Goal: Task Accomplishment & Management: Use online tool/utility

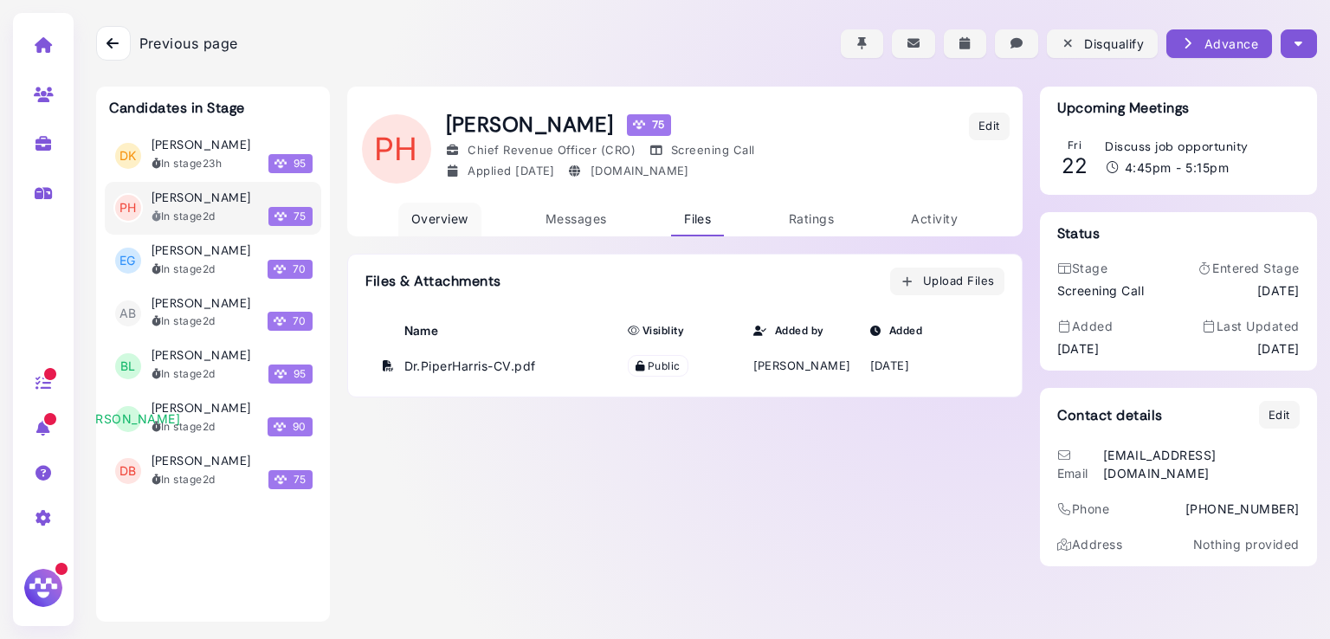
click at [427, 226] on link "Overview" at bounding box center [439, 220] width 83 height 34
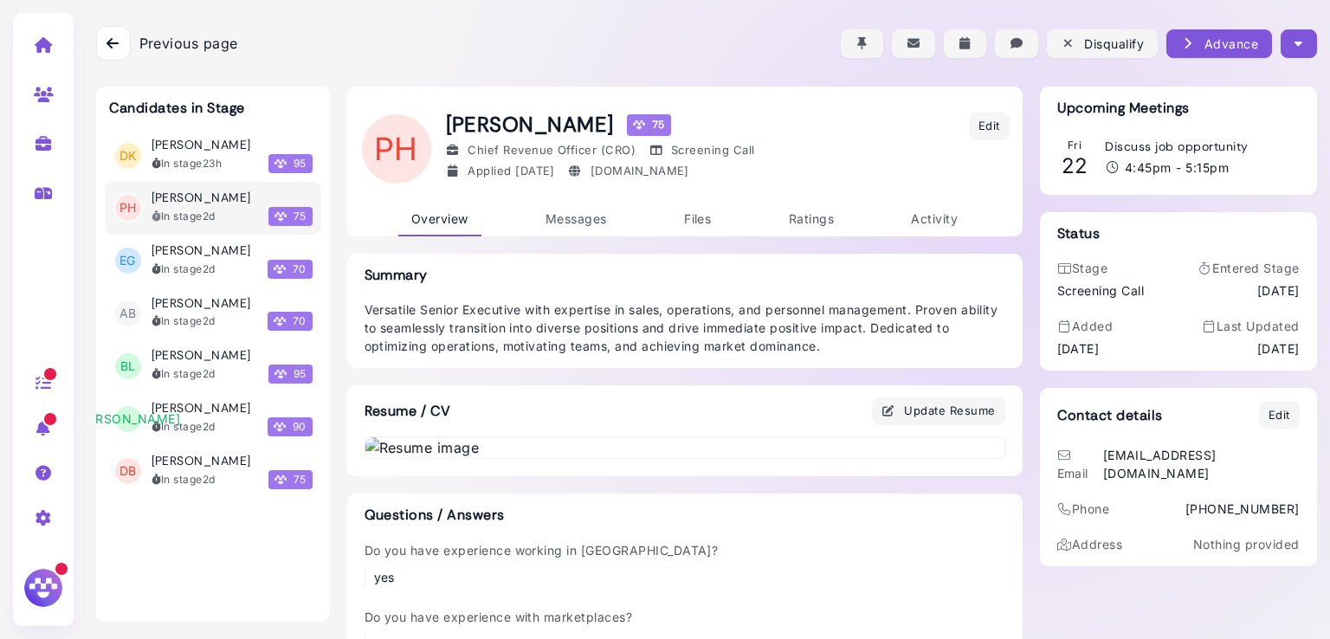
click at [365, 458] on img at bounding box center [684, 447] width 639 height 21
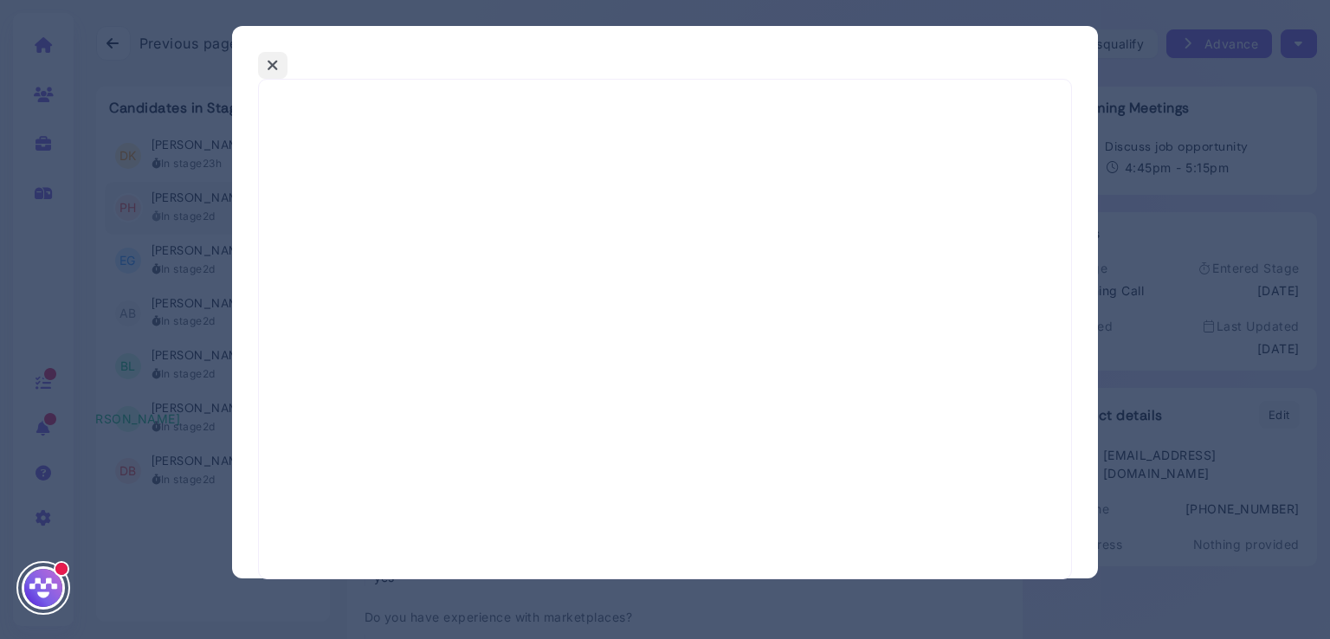
click at [276, 56] on icon at bounding box center [273, 65] width 12 height 18
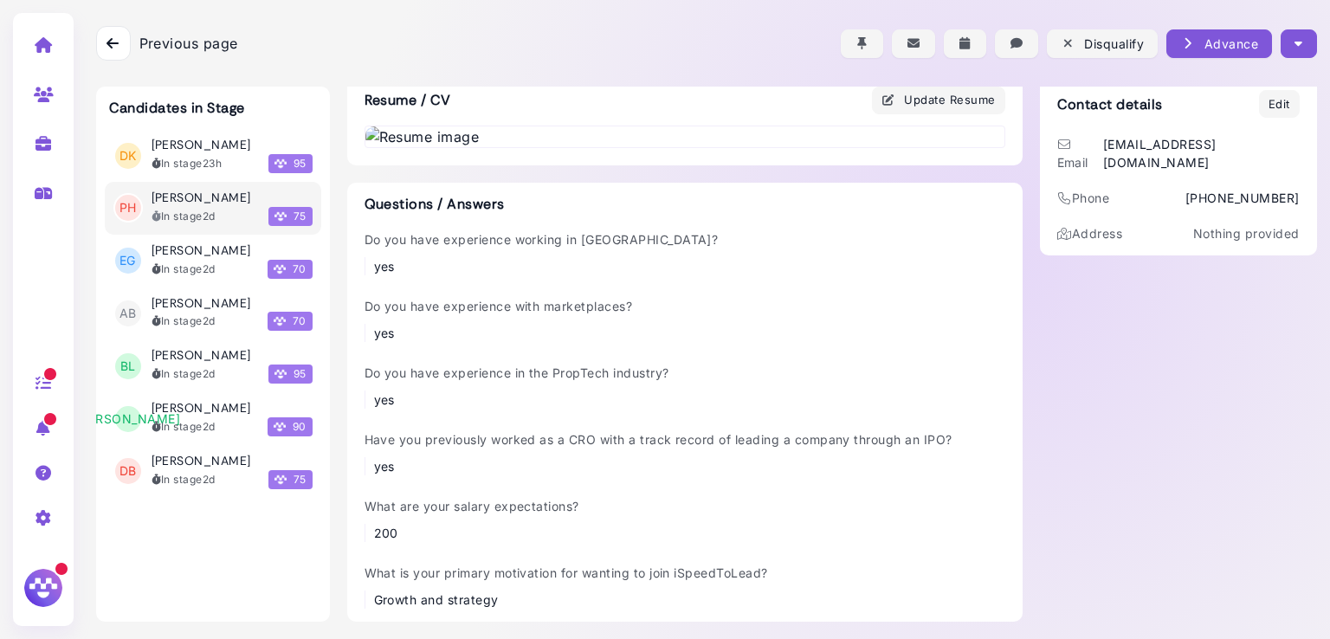
scroll to position [788, 0]
drag, startPoint x: 816, startPoint y: 271, endPoint x: 715, endPoint y: 280, distance: 101.7
click at [715, 147] on img at bounding box center [684, 136] width 639 height 21
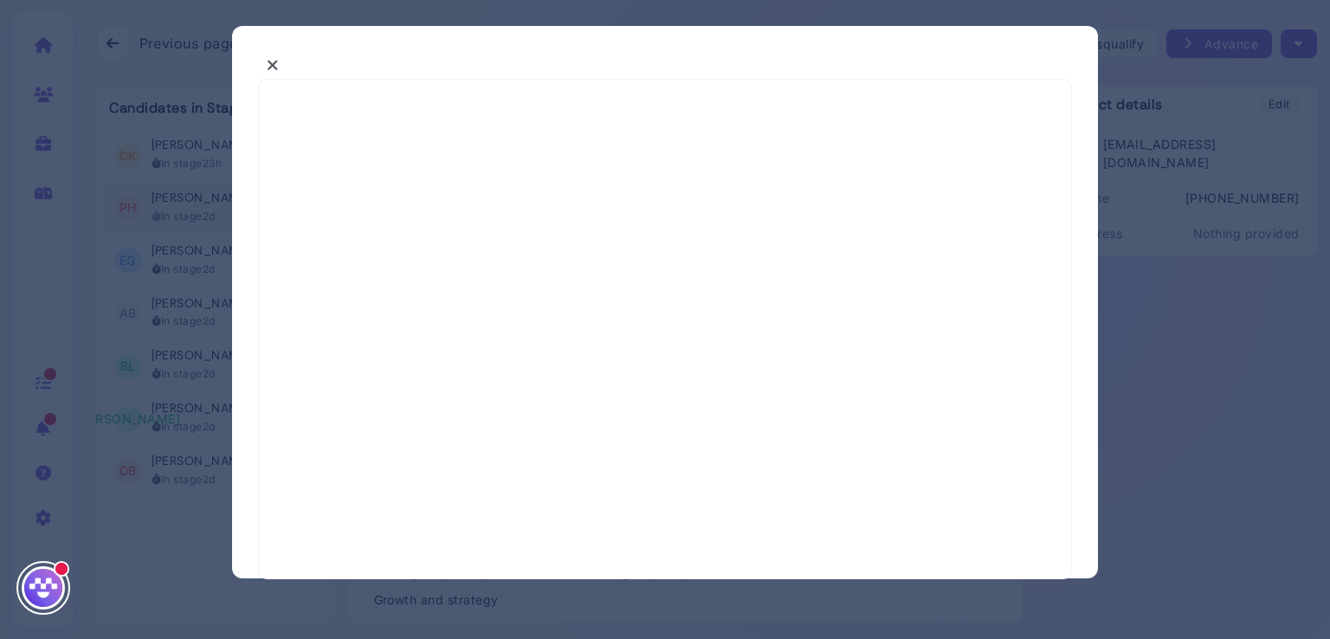
scroll to position [0, 0]
select select "*"
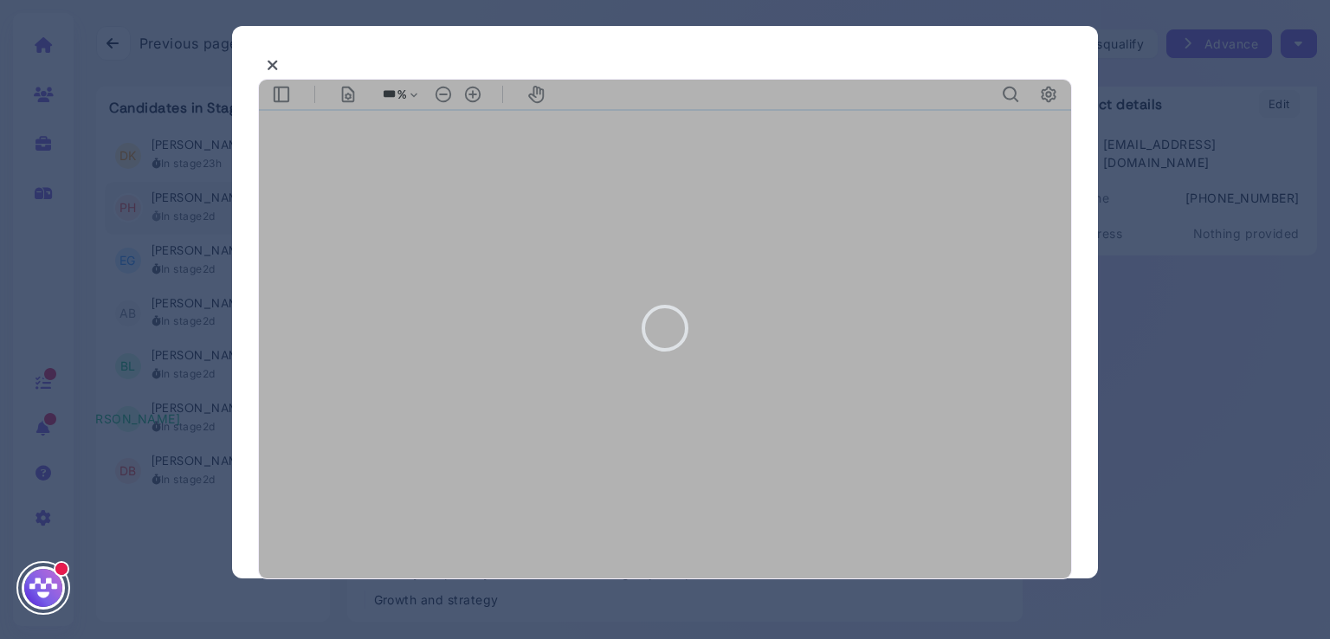
type input "***"
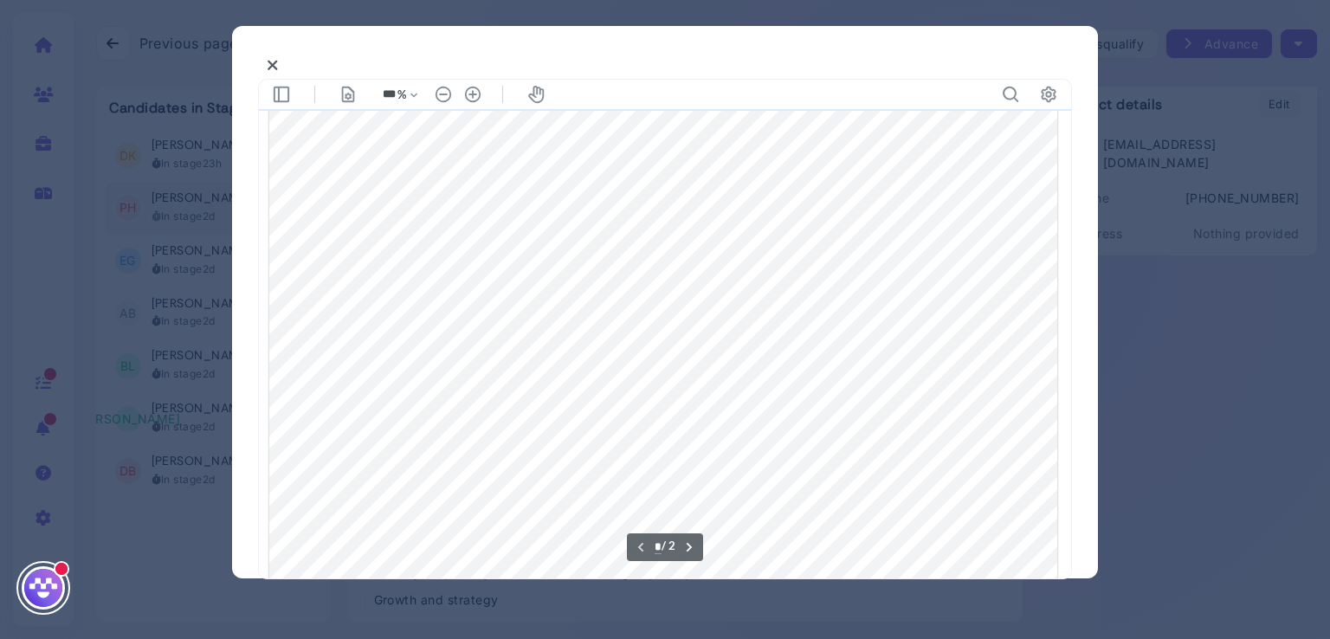
scroll to position [502, 0]
click at [295, 217] on div at bounding box center [663, 124] width 789 height 1020
type input "*"
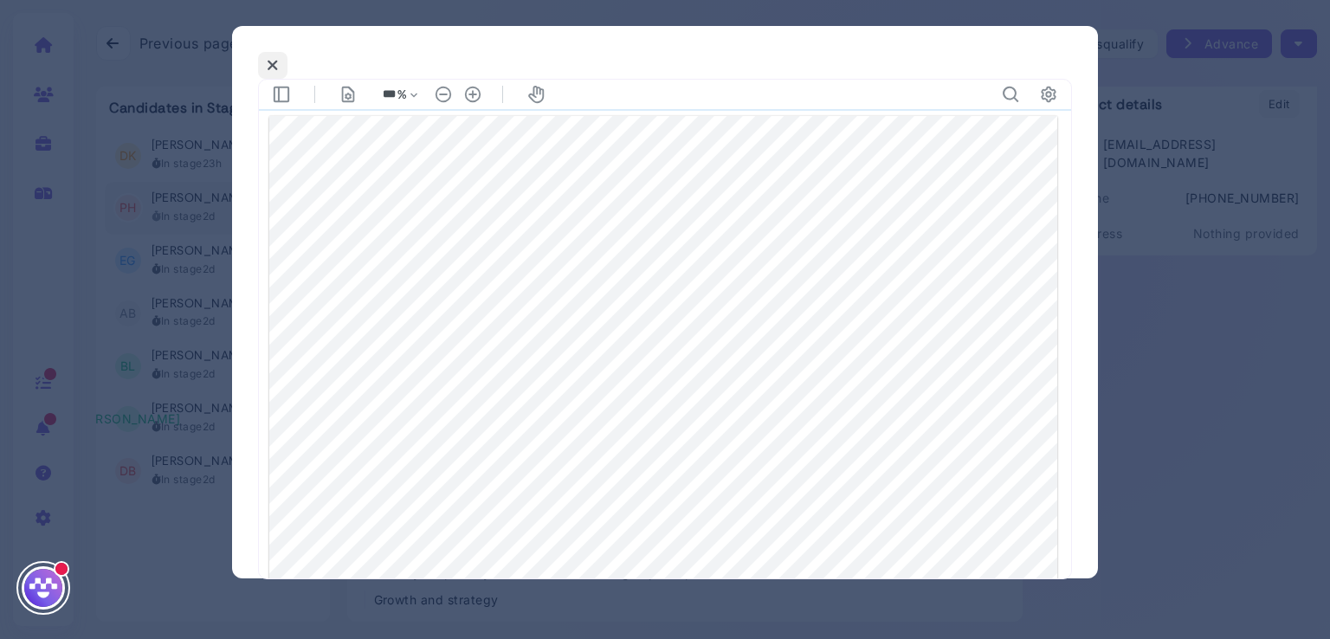
click at [273, 64] on icon at bounding box center [273, 65] width 12 height 18
